Goal: Transaction & Acquisition: Subscribe to service/newsletter

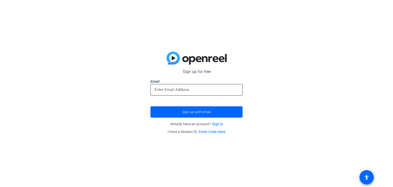
click at [182, 87] on input "email" at bounding box center [197, 90] width 84 height 6
click at [216, 125] on link "Sign in" at bounding box center [217, 124] width 11 height 4
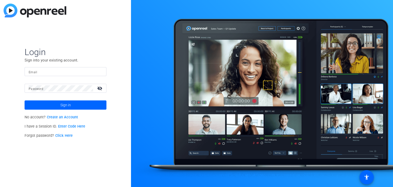
click at [59, 117] on link "Create an Account" at bounding box center [62, 117] width 31 height 4
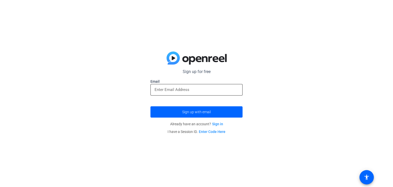
click at [163, 91] on input "email" at bounding box center [197, 90] width 84 height 6
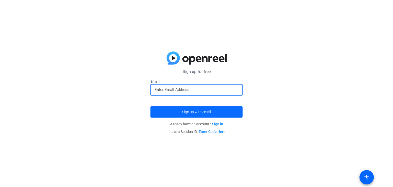
click at [184, 112] on span "Sign up with email" at bounding box center [196, 112] width 29 height 0
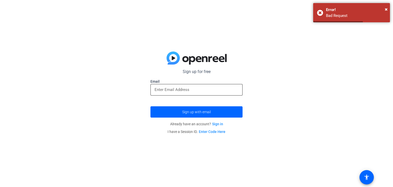
click at [163, 89] on input "email" at bounding box center [197, 90] width 84 height 6
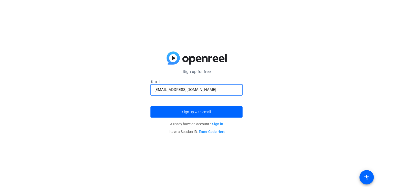
click at [151, 106] on button "Sign up with email" at bounding box center [197, 111] width 92 height 11
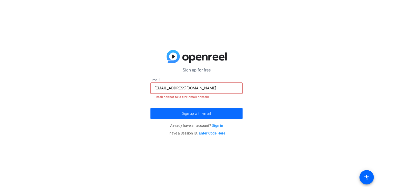
click at [172, 112] on span "submit" at bounding box center [197, 113] width 92 height 12
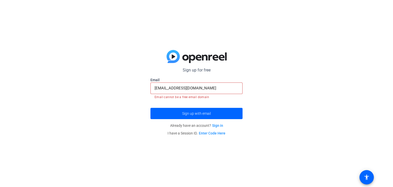
click at [217, 88] on input "[EMAIL_ADDRESS][DOMAIN_NAME]" at bounding box center [197, 88] width 84 height 6
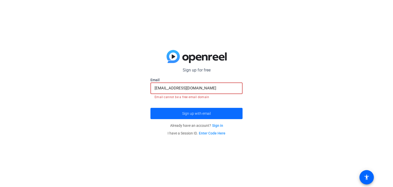
click at [205, 110] on span "submit" at bounding box center [197, 113] width 92 height 12
click at [205, 108] on span "submit" at bounding box center [197, 113] width 92 height 12
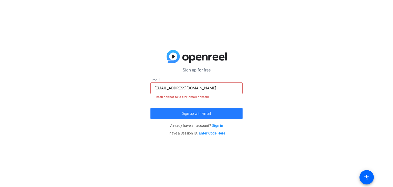
click at [205, 108] on span "submit" at bounding box center [197, 113] width 92 height 12
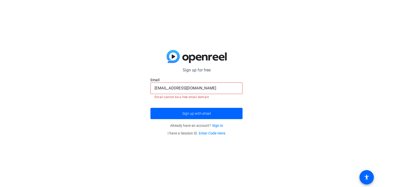
click at [210, 89] on input "[EMAIL_ADDRESS][DOMAIN_NAME]" at bounding box center [197, 88] width 84 height 6
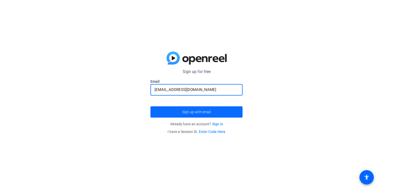
type input "[EMAIL_ADDRESS][DOMAIN_NAME]"
click at [206, 107] on span "submit" at bounding box center [197, 112] width 92 height 12
